Goal: Task Accomplishment & Management: Use online tool/utility

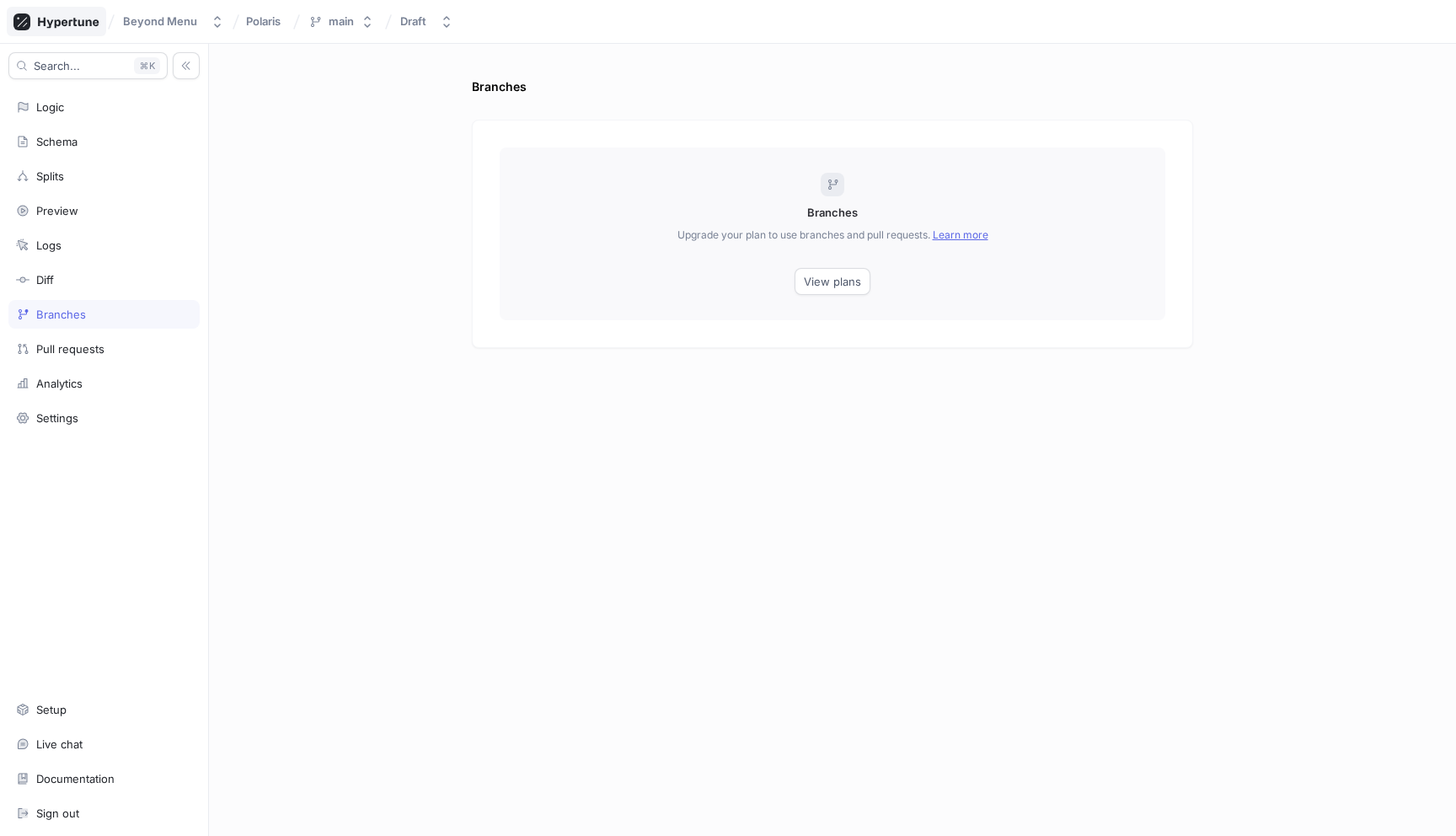
click at [52, 29] on div at bounding box center [56, 21] width 100 height 29
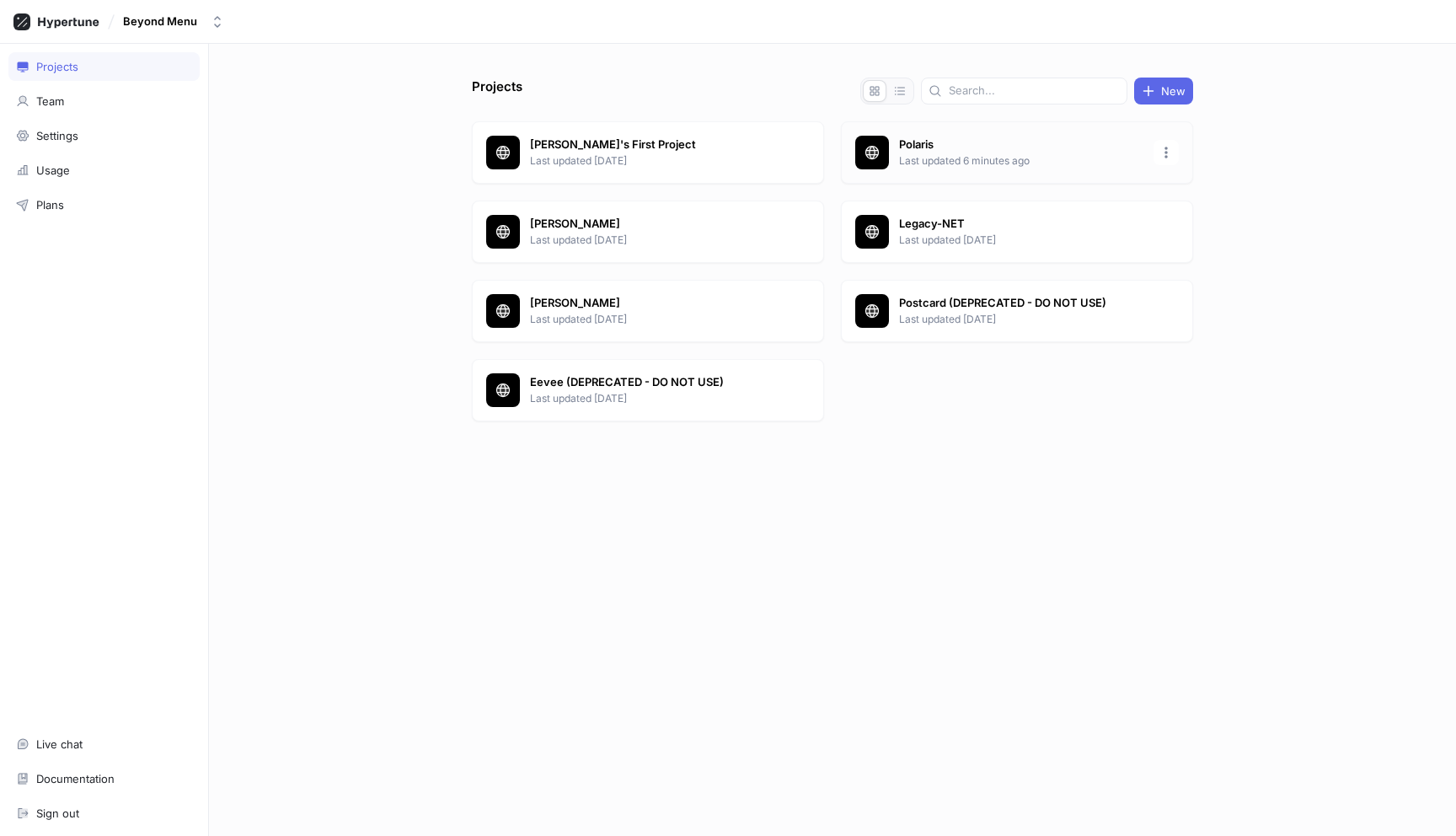
click at [960, 152] on p "Polaris" at bounding box center [1021, 144] width 244 height 17
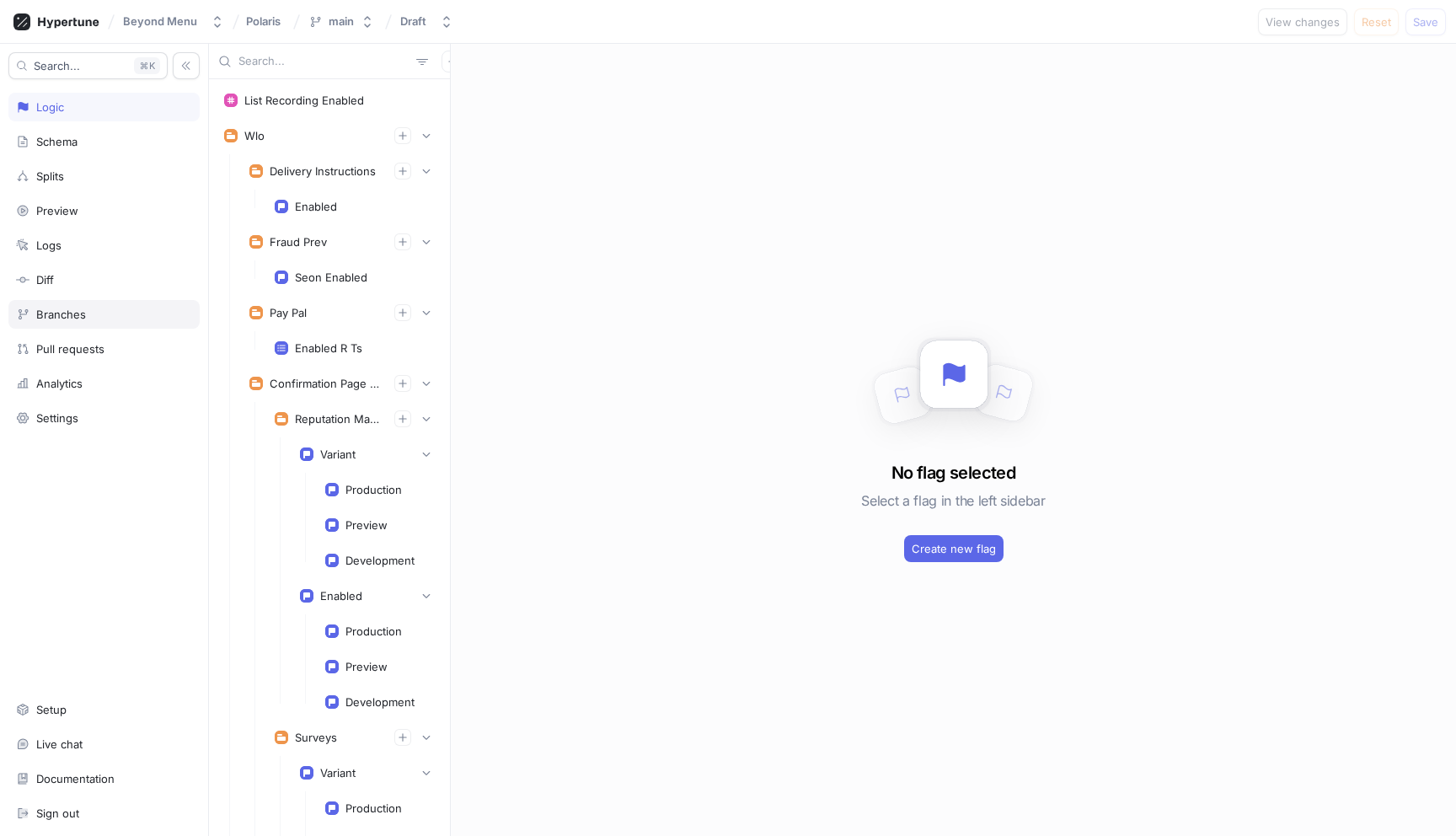
click at [70, 324] on div "Branches" at bounding box center [103, 315] width 192 height 29
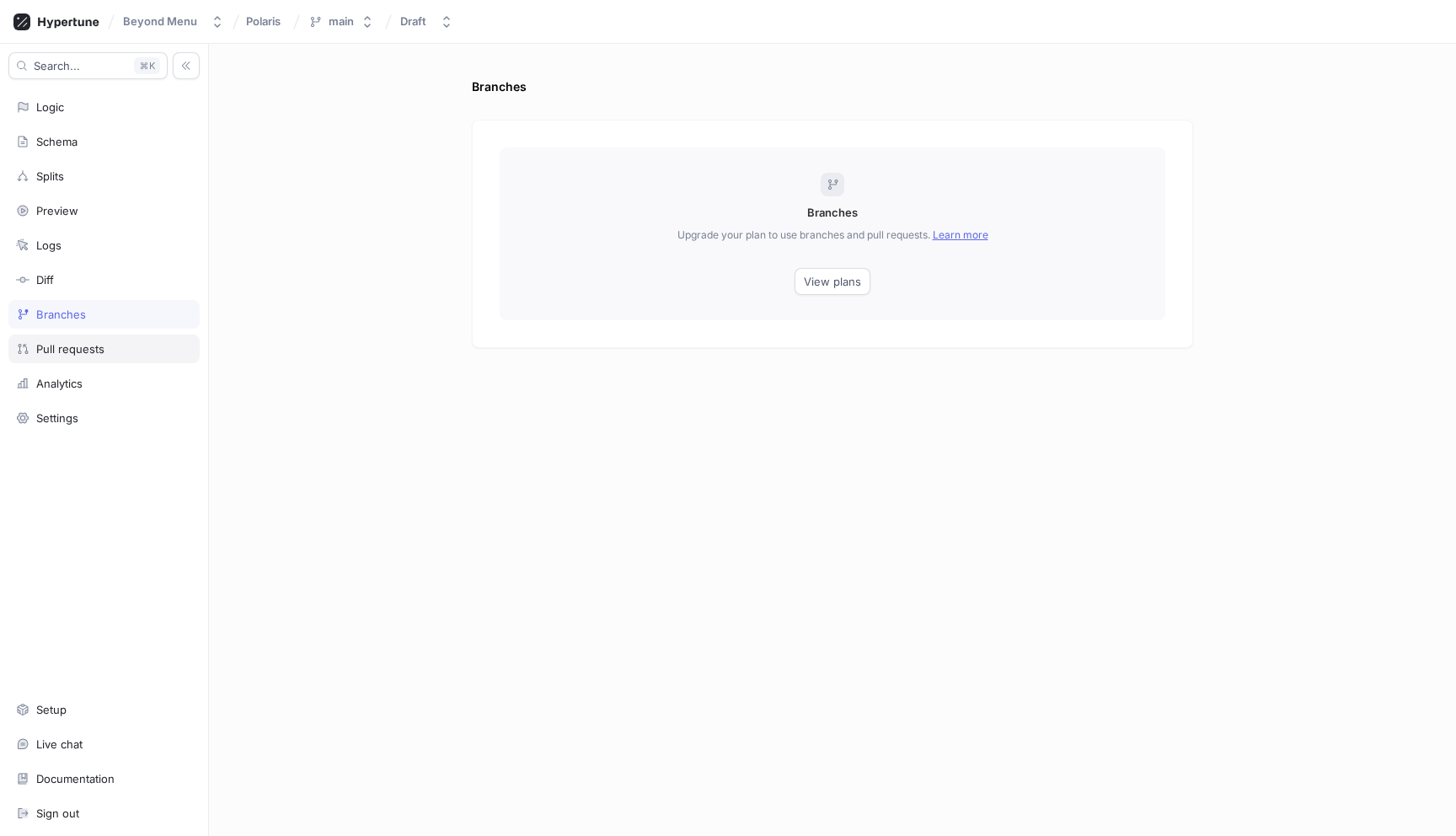
click at [77, 346] on div "Pull requests" at bounding box center [70, 349] width 68 height 14
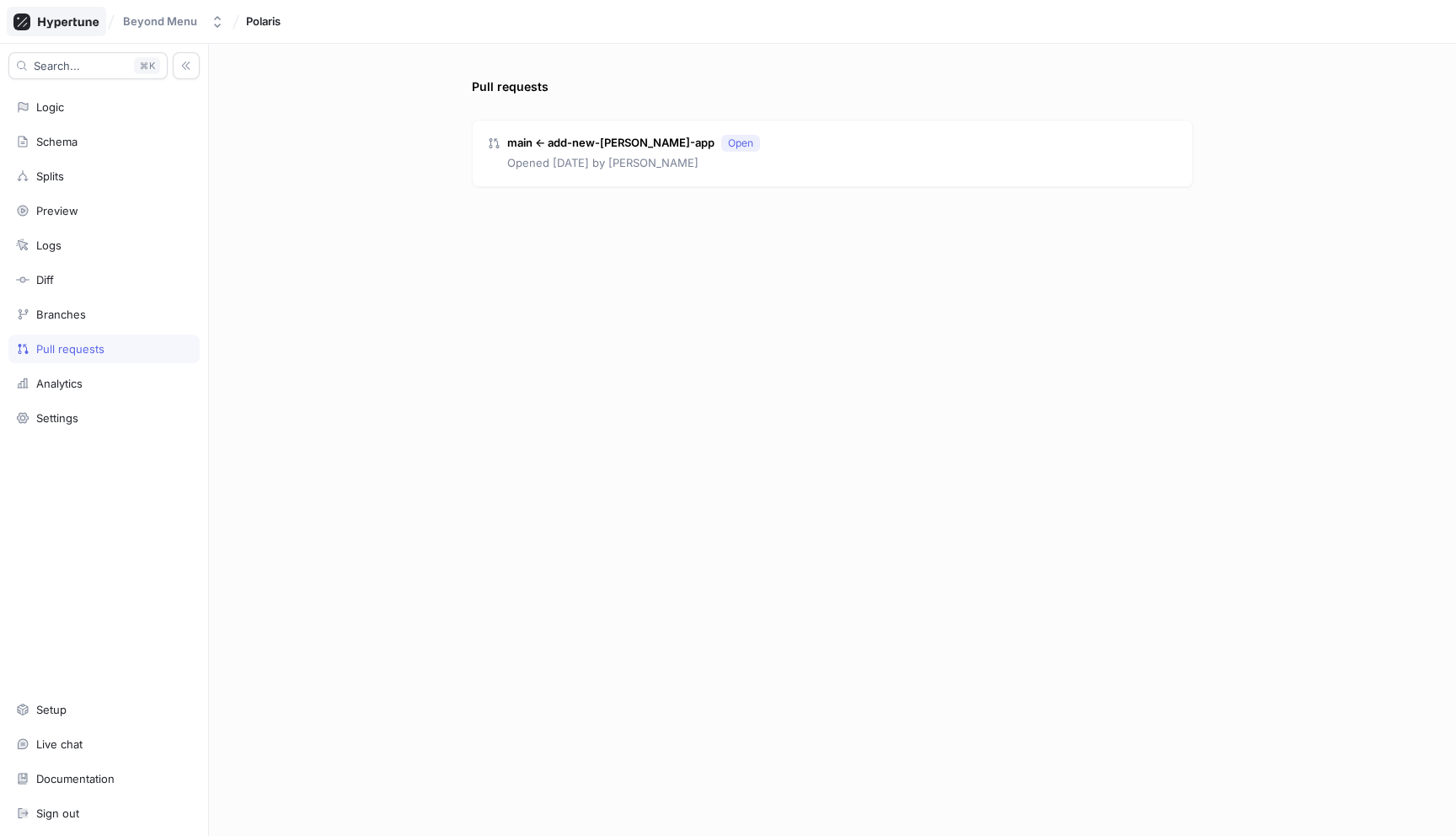
click at [81, 22] on icon at bounding box center [56, 22] width 86 height 17
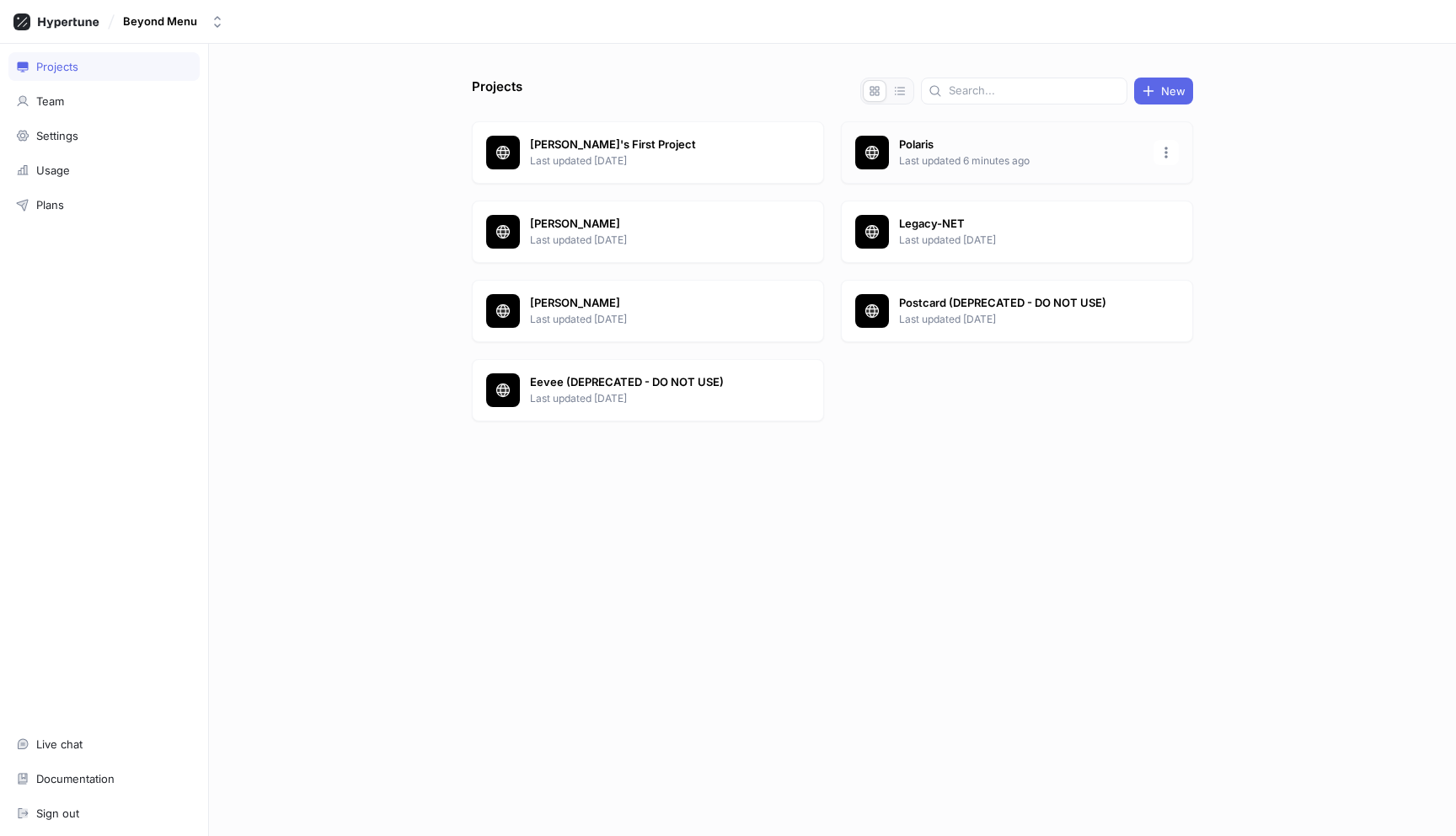
click at [1070, 159] on p "Last updated 6 minutes ago" at bounding box center [1021, 161] width 244 height 15
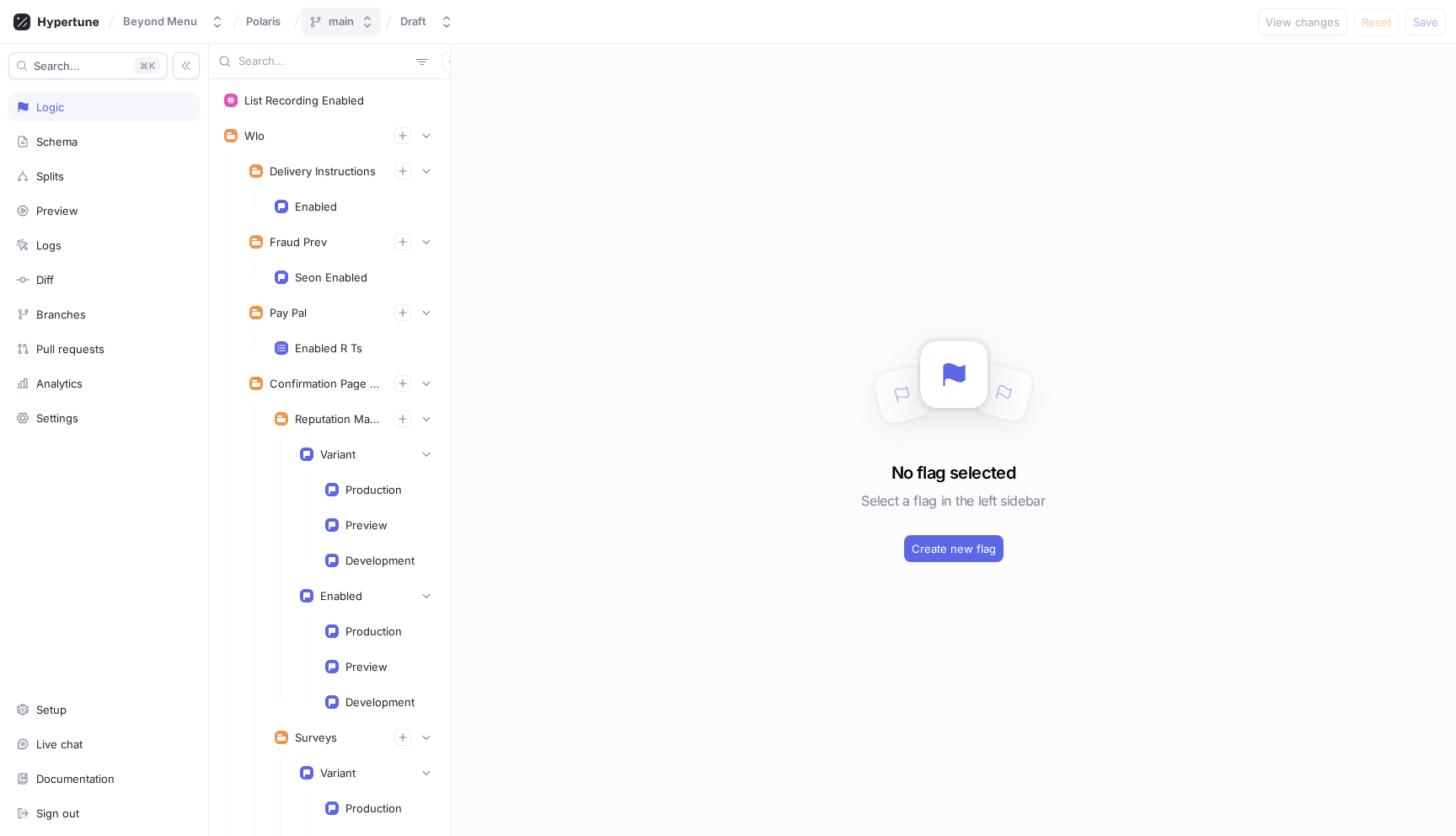
click at [345, 32] on button "main" at bounding box center [340, 21] width 79 height 28
type input "hr-"
click at [339, 120] on span "hr-starmie-context-update" at bounding box center [383, 114] width 144 height 15
click at [1177, 21] on span "Create pull request" at bounding box center [1178, 22] width 101 height 10
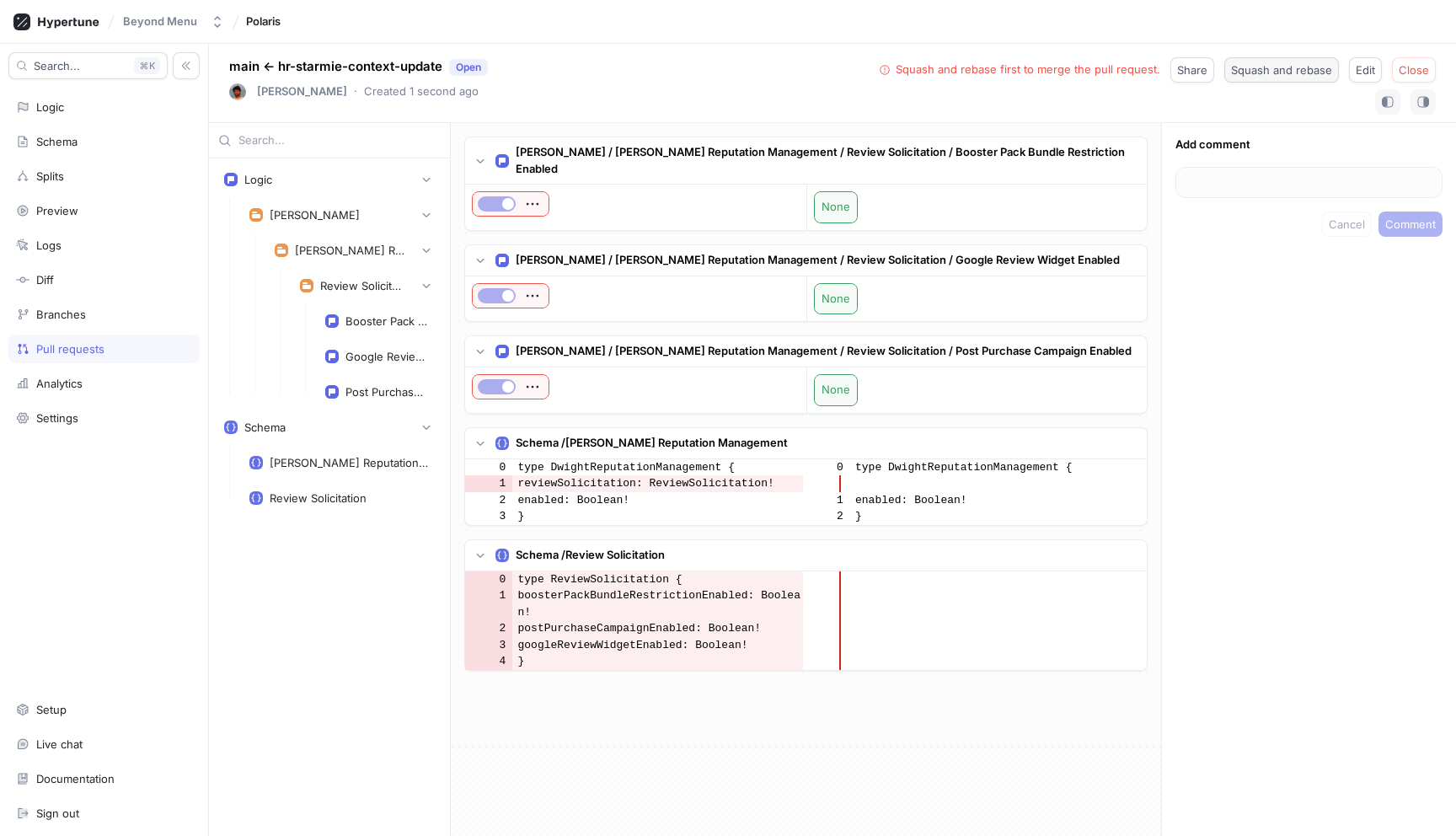
click at [1247, 73] on span "Squash and rebase" at bounding box center [1281, 69] width 101 height 10
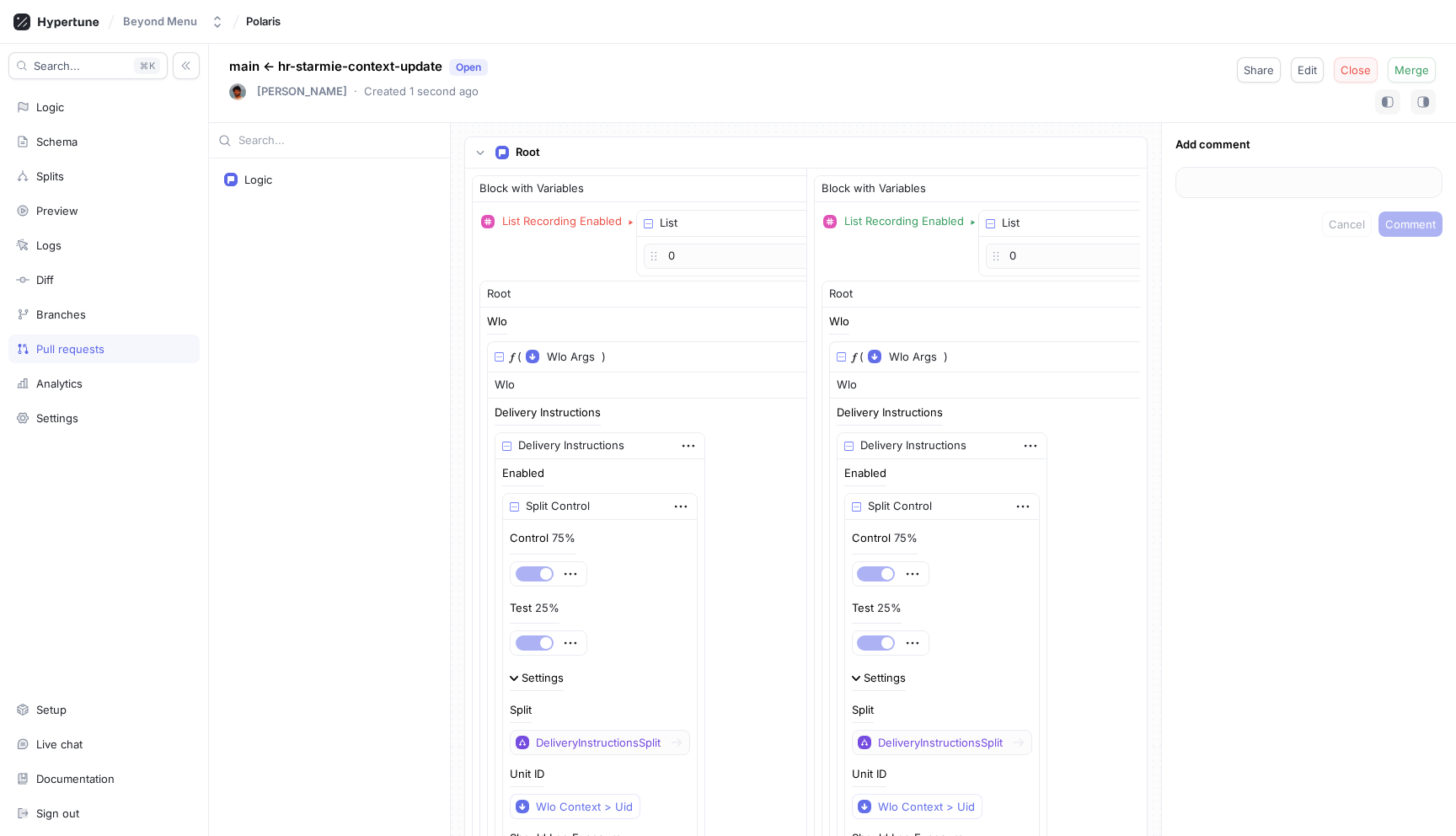
click at [1350, 69] on span "Close" at bounding box center [1355, 69] width 30 height 10
click at [1383, 62] on button "Delete branch" at bounding box center [1392, 70] width 87 height 25
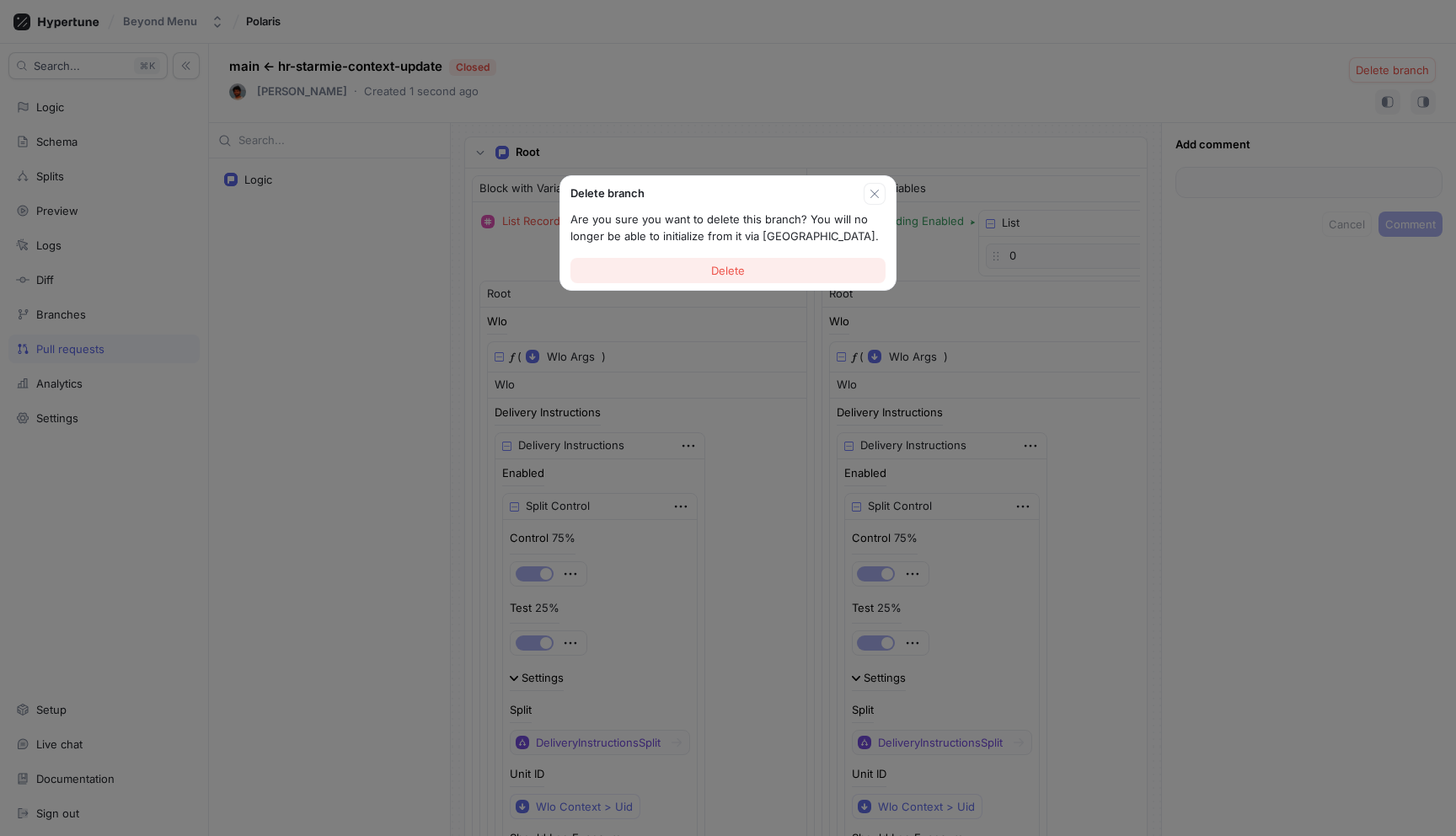
click at [772, 265] on button "Delete" at bounding box center [728, 270] width 315 height 25
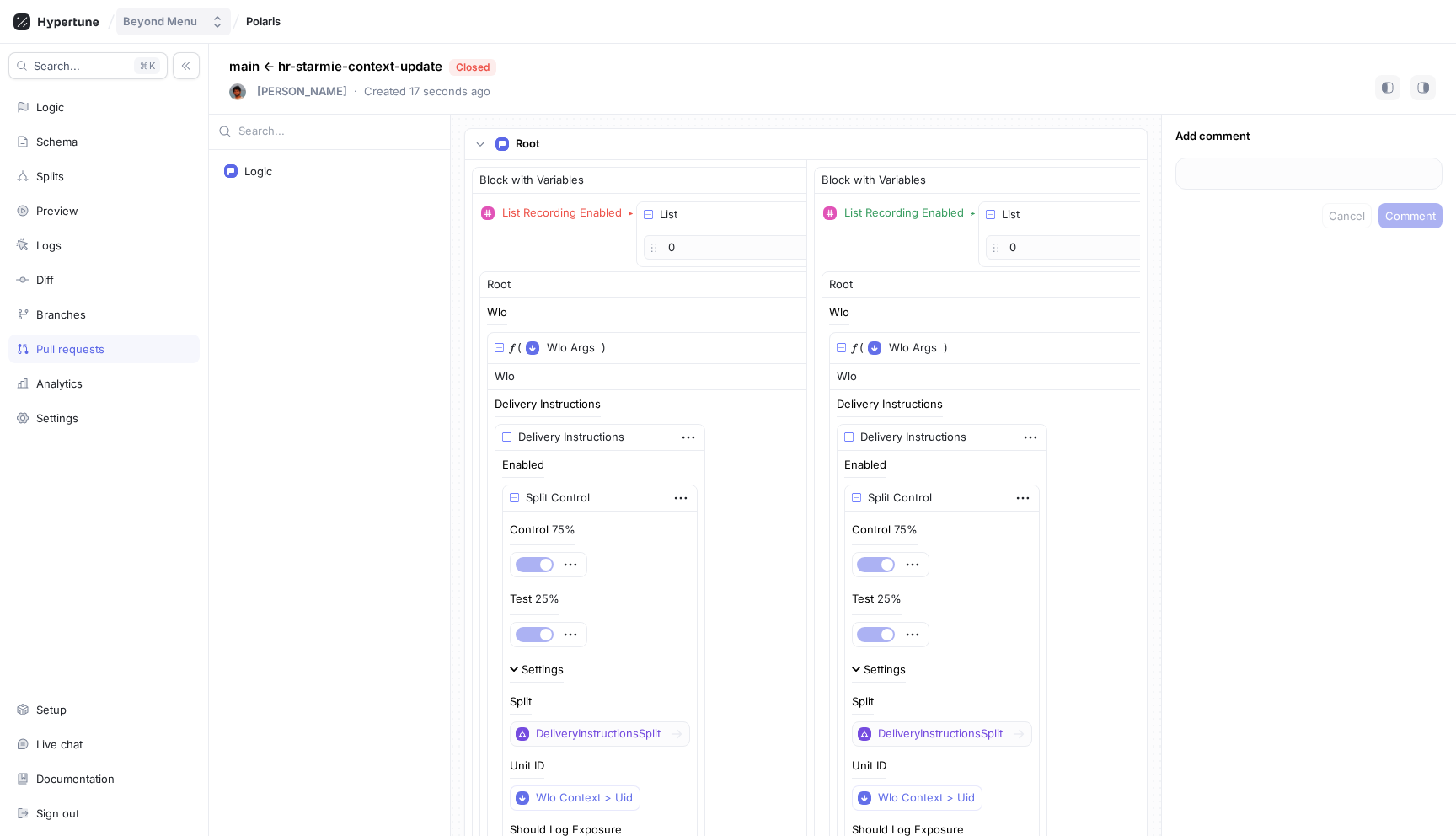
click at [193, 29] on button "Beyond Menu" at bounding box center [173, 21] width 114 height 28
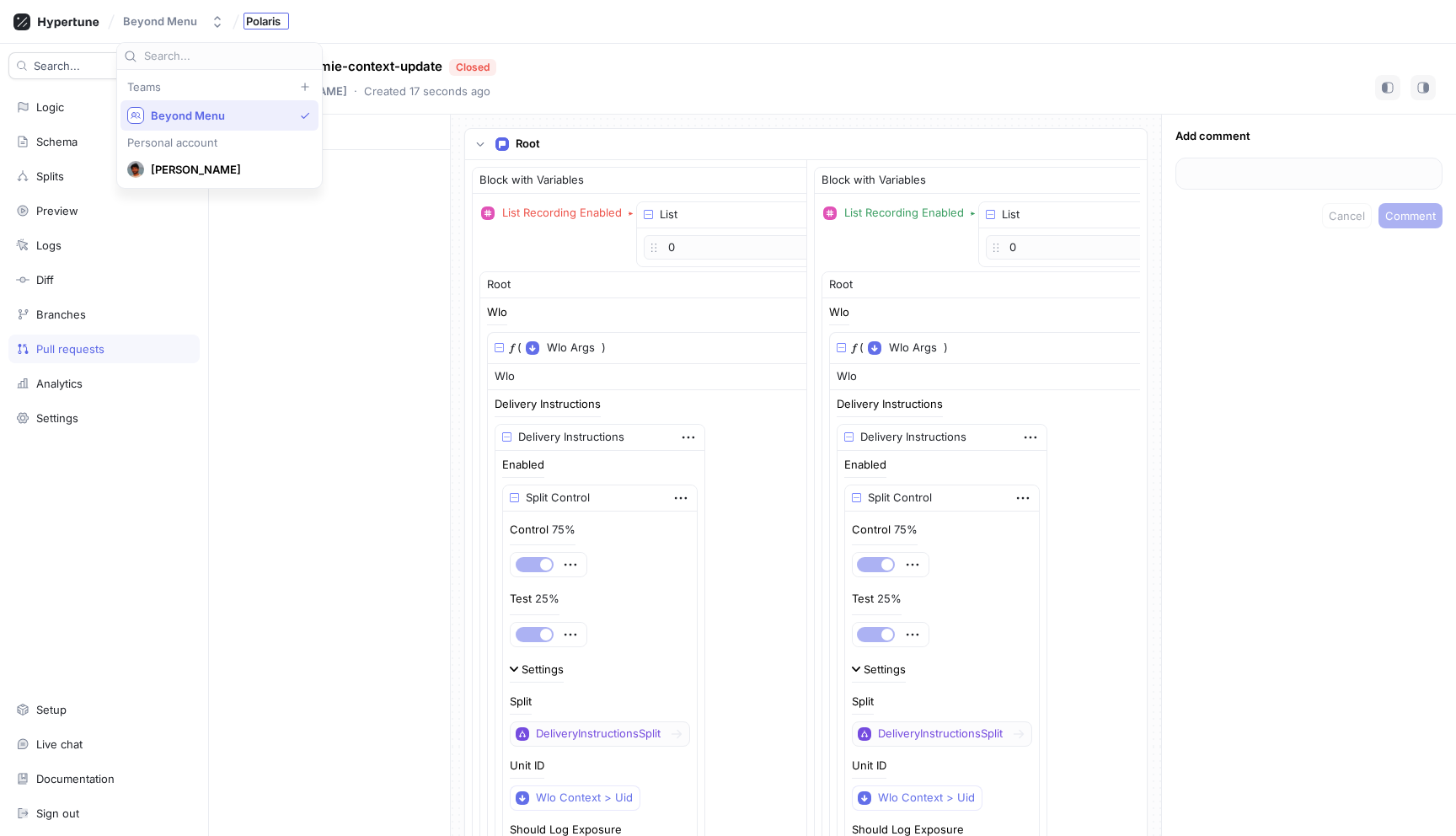
click at [246, 17] on span "Polaris" at bounding box center [263, 21] width 34 height 12
click at [41, 29] on icon at bounding box center [56, 22] width 86 height 17
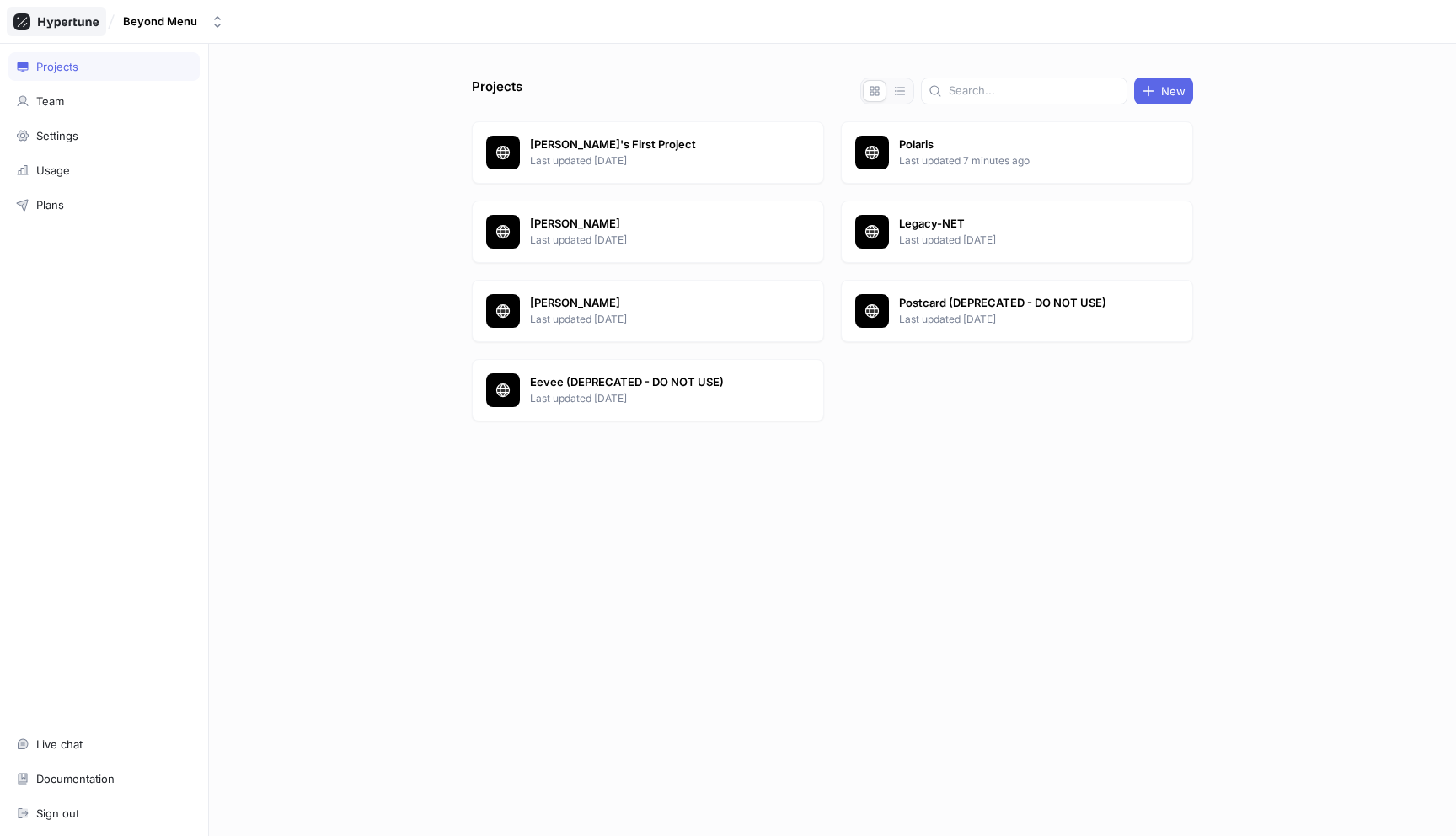
click at [71, 22] on icon at bounding box center [56, 22] width 86 height 17
click at [1022, 136] on p "Polaris" at bounding box center [1021, 144] width 244 height 17
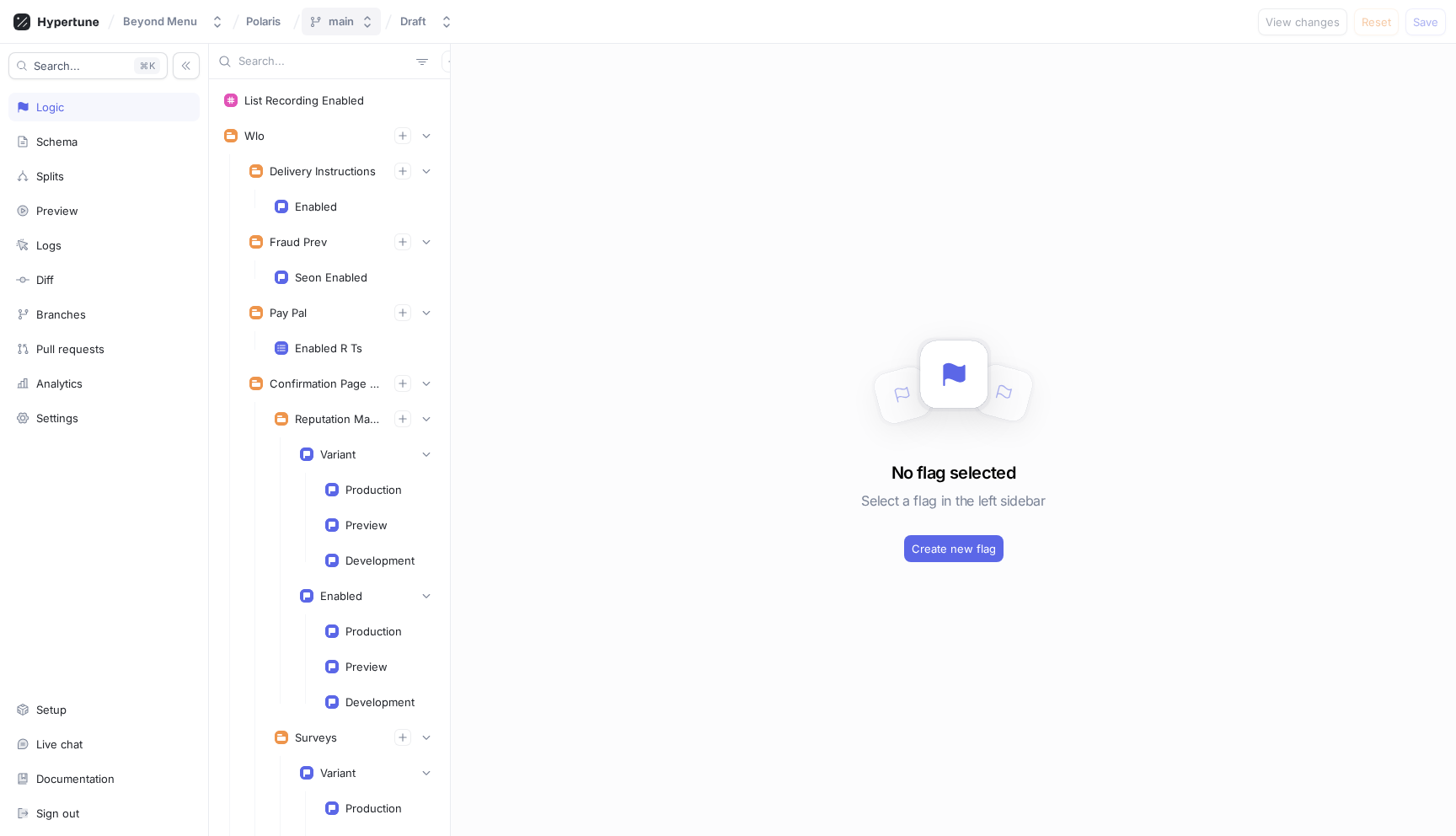
click at [363, 27] on icon "button" at bounding box center [367, 22] width 14 height 14
type input "h"
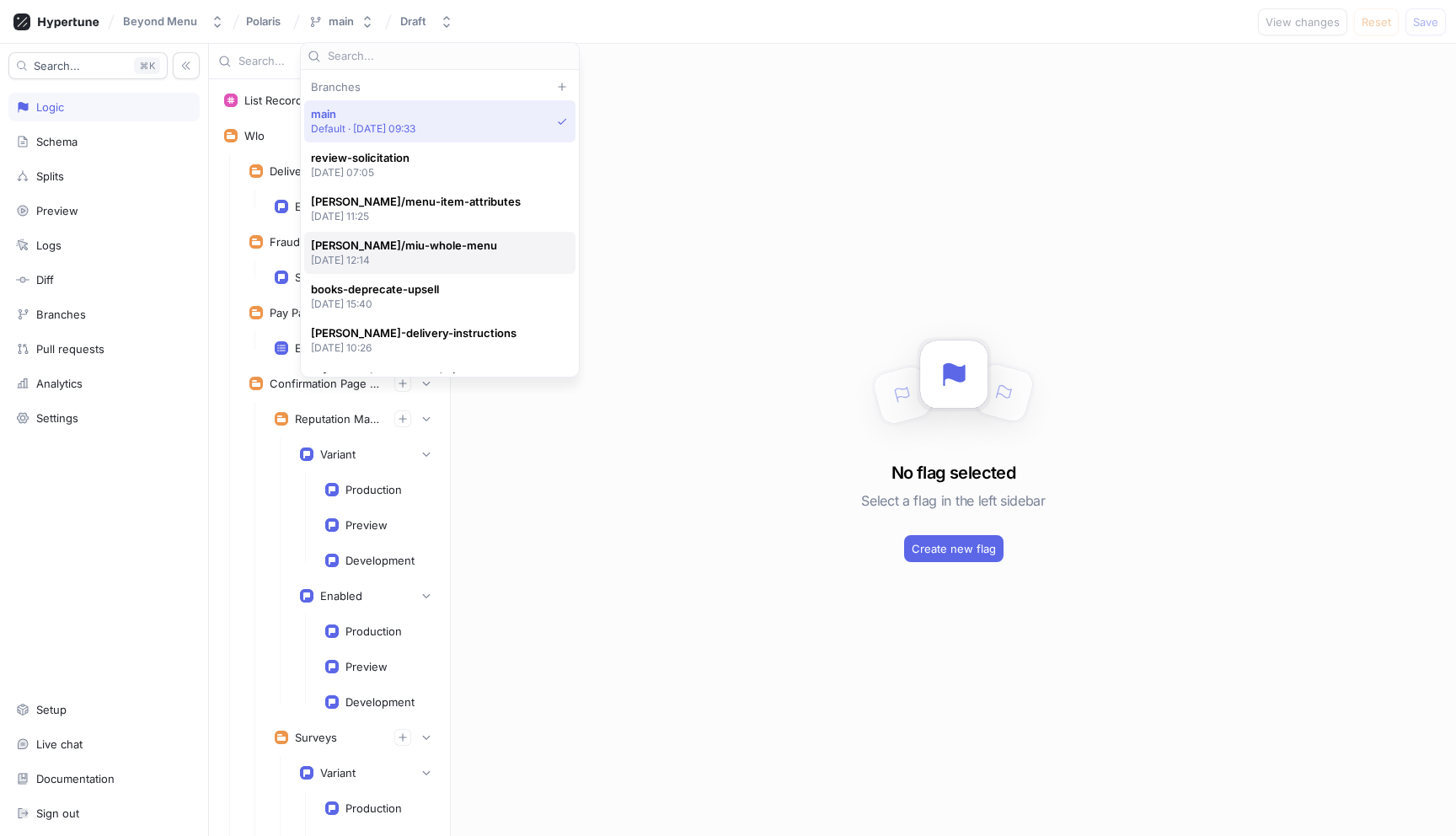
scroll to position [120, 0]
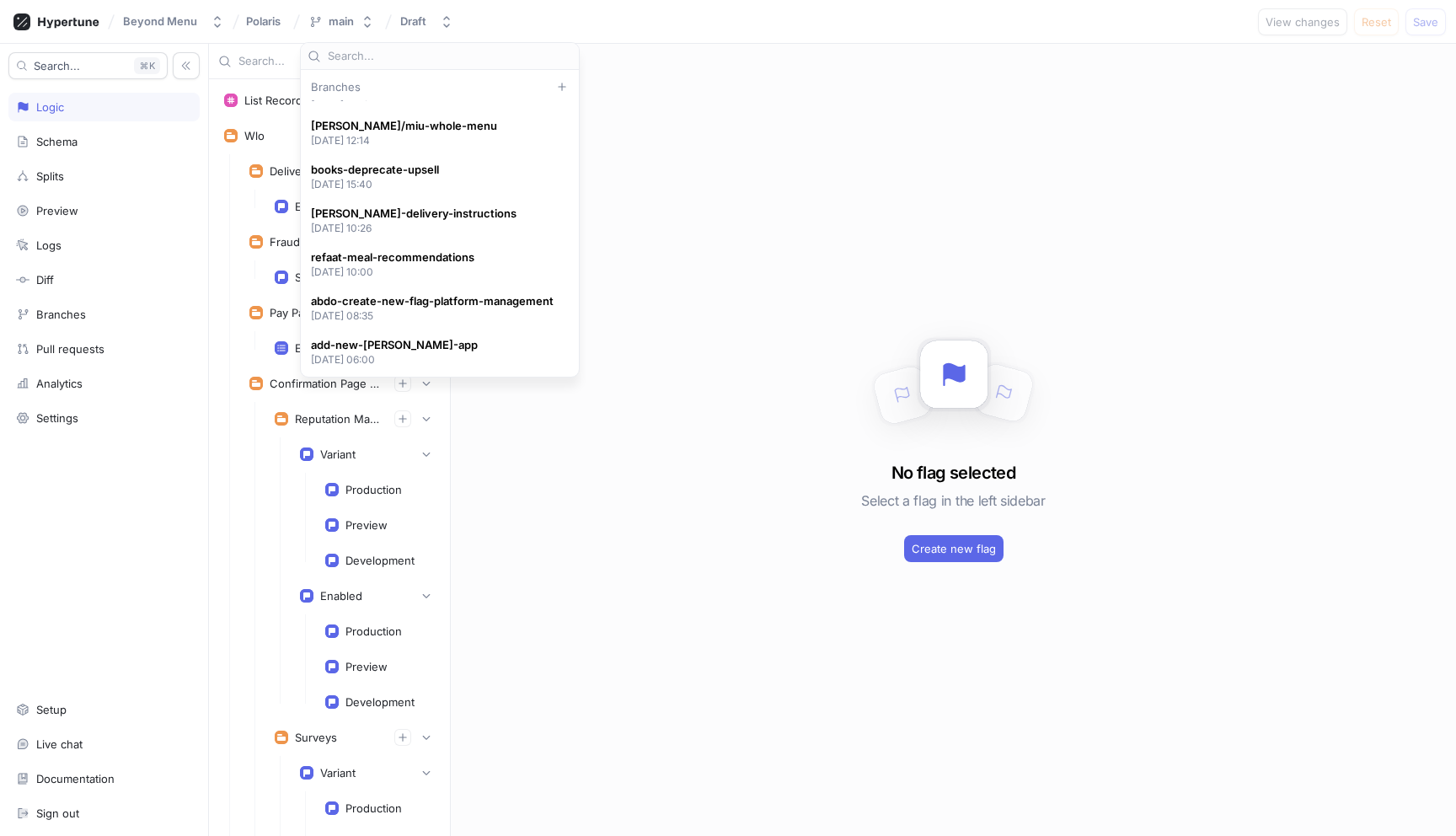
click at [686, 24] on div "Beyond Menu Polaris main Draft View changes Reset Save" at bounding box center [728, 22] width 1456 height 44
